Goal: Information Seeking & Learning: Compare options

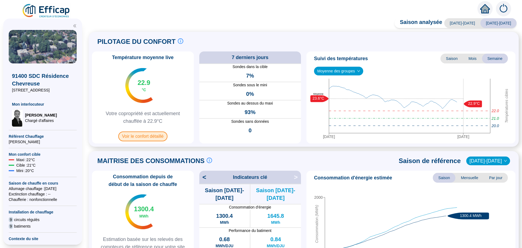
click at [145, 137] on span "Voir le confort détaillé" at bounding box center [142, 136] width 49 height 10
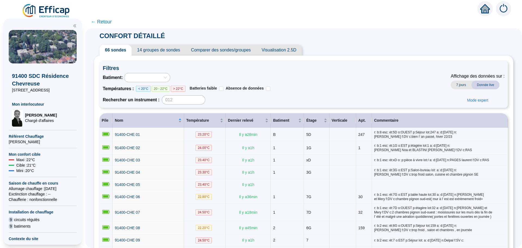
click at [236, 47] on span "Comparer des sondes/groupes" at bounding box center [221, 50] width 71 height 11
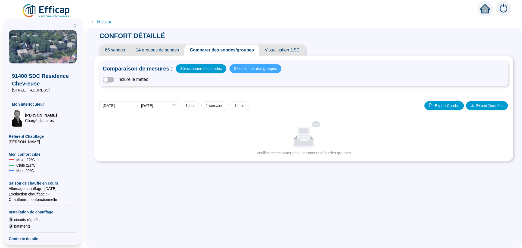
click at [238, 70] on span "Sélectionner des groupes" at bounding box center [255, 69] width 43 height 8
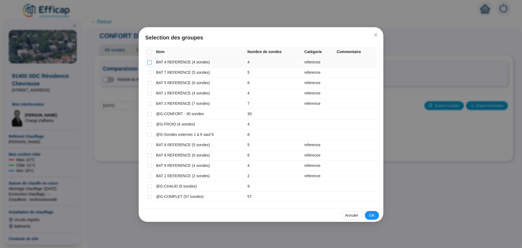
click at [149, 61] on input "checkbox" at bounding box center [149, 62] width 4 height 4
checkbox input "true"
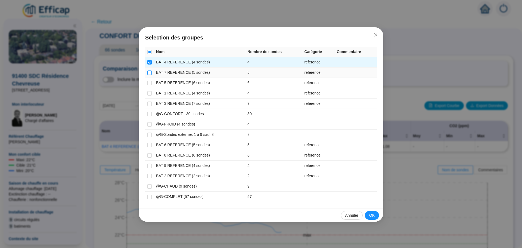
click at [149, 70] on input "checkbox" at bounding box center [149, 72] width 4 height 4
checkbox input "true"
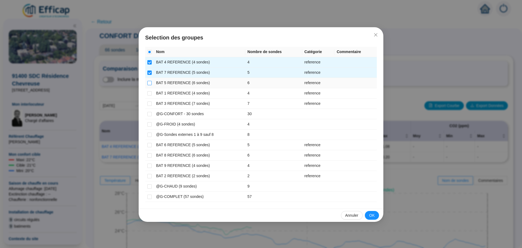
click at [149, 81] on input "checkbox" at bounding box center [149, 83] width 4 height 4
checkbox input "true"
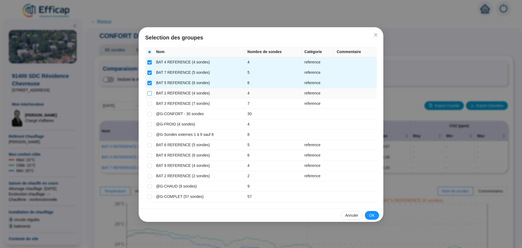
click at [149, 91] on input "checkbox" at bounding box center [149, 93] width 4 height 4
checkbox input "true"
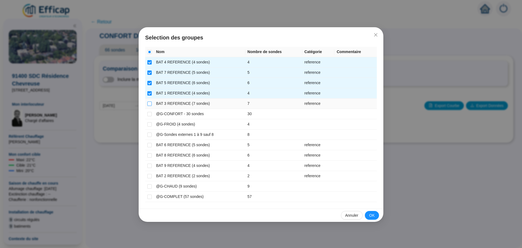
click at [147, 101] on input "checkbox" at bounding box center [149, 103] width 4 height 4
checkbox input "true"
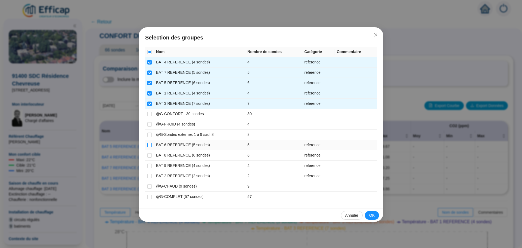
click at [149, 146] on input "checkbox" at bounding box center [149, 145] width 4 height 4
checkbox input "true"
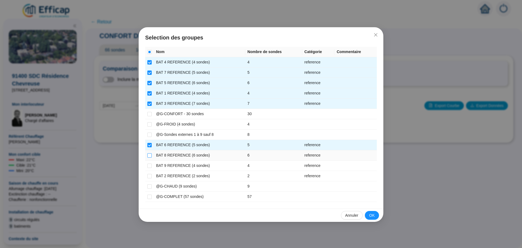
click at [149, 154] on input "checkbox" at bounding box center [149, 155] width 4 height 4
checkbox input "true"
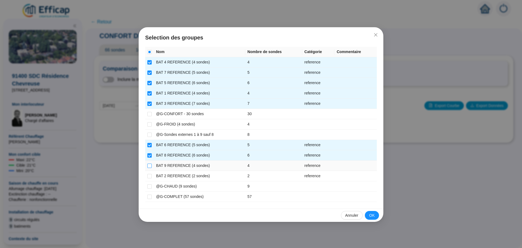
click at [148, 165] on input "checkbox" at bounding box center [149, 165] width 4 height 4
checkbox input "true"
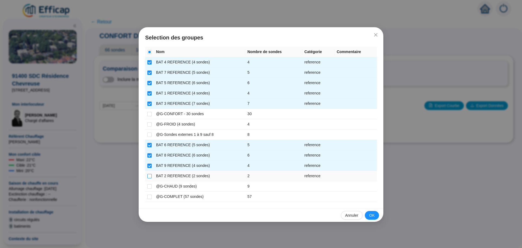
click at [148, 174] on input "checkbox" at bounding box center [149, 176] width 4 height 4
checkbox input "true"
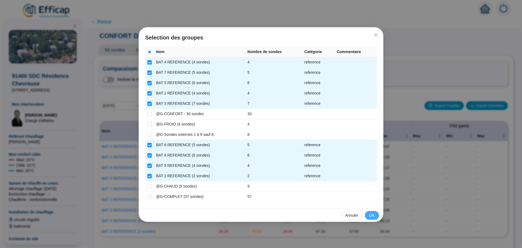
click at [374, 218] on span "OK" at bounding box center [371, 215] width 5 height 6
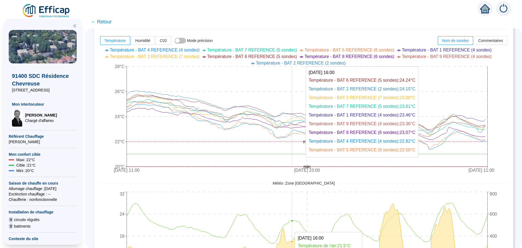
scroll to position [218, 0]
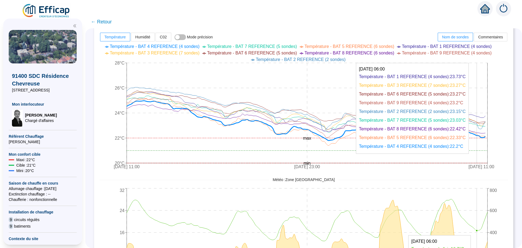
click at [481, 135] on icon at bounding box center [306, 123] width 359 height 45
